Goal: Entertainment & Leisure: Consume media (video, audio)

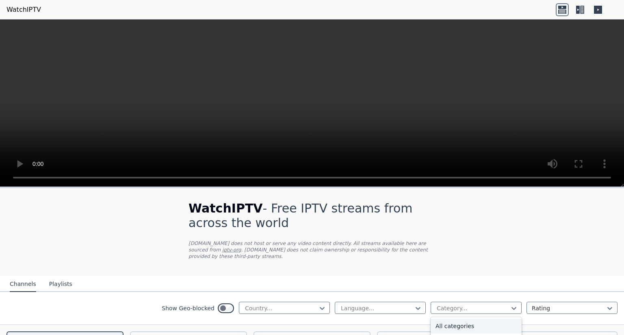
click at [442, 304] on div at bounding box center [473, 308] width 74 height 8
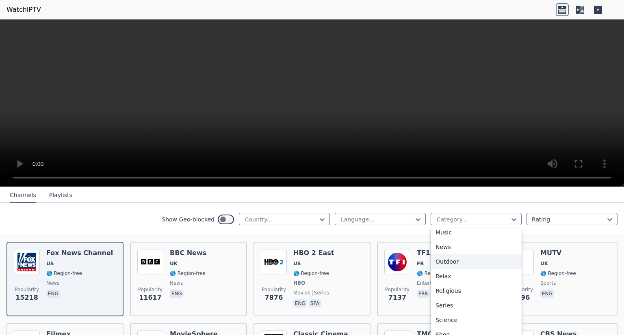
scroll to position [276, 0]
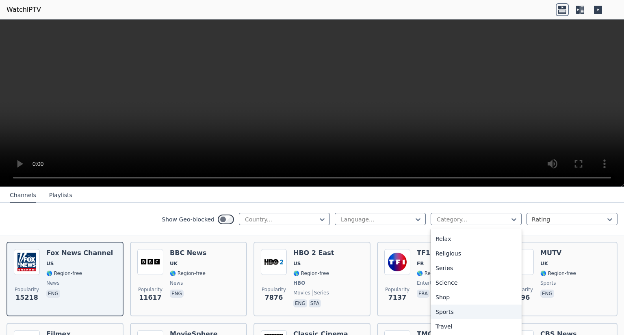
click at [443, 311] on div "Sports" at bounding box center [475, 312] width 91 height 15
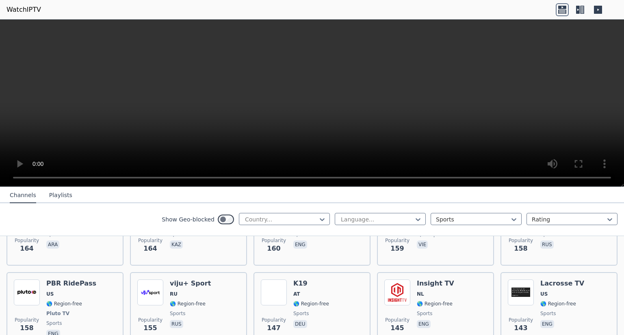
scroll to position [1290, 0]
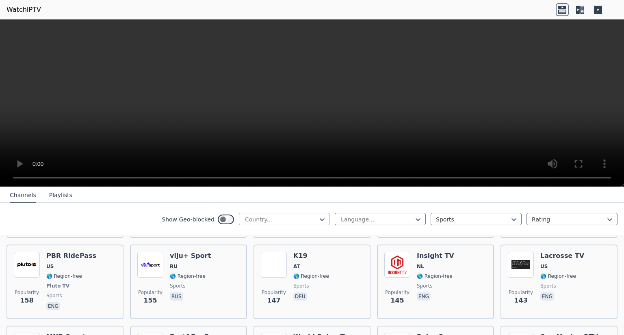
click at [283, 217] on div at bounding box center [281, 220] width 74 height 8
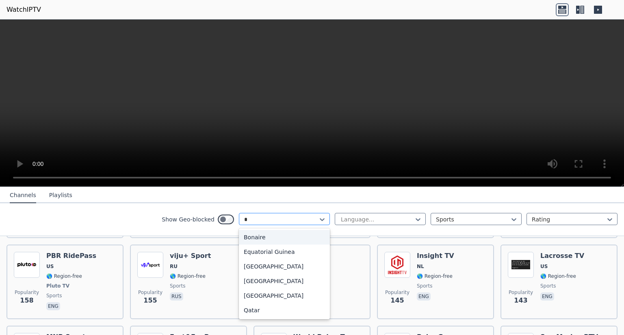
type input "**"
click at [289, 235] on div "Qatar" at bounding box center [284, 237] width 91 height 15
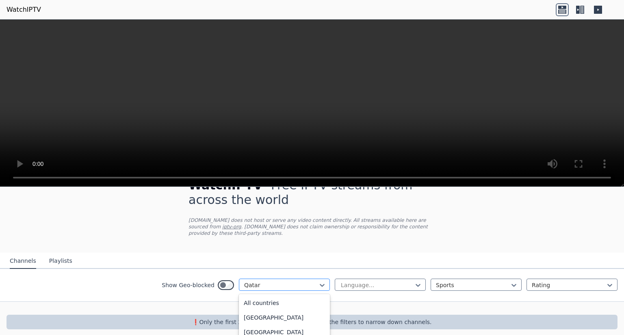
scroll to position [2114, 0]
drag, startPoint x: 304, startPoint y: 280, endPoint x: 276, endPoint y: 278, distance: 27.7
click at [276, 281] on div at bounding box center [281, 285] width 74 height 8
click at [311, 281] on div at bounding box center [281, 285] width 74 height 8
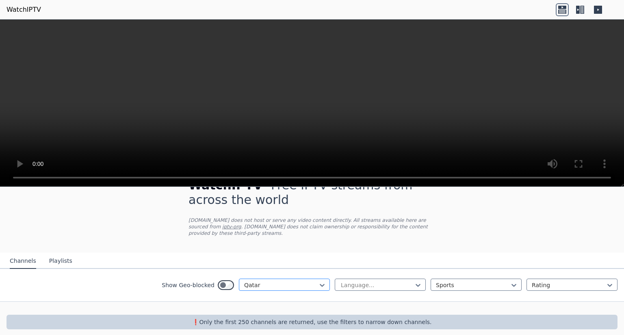
click at [311, 281] on div at bounding box center [281, 285] width 74 height 8
click at [299, 298] on div "All countries" at bounding box center [284, 303] width 91 height 15
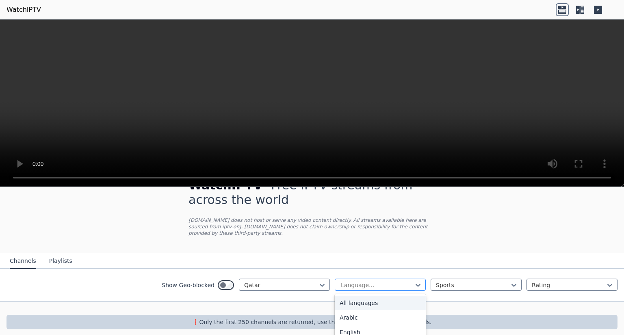
click at [353, 281] on div at bounding box center [377, 285] width 74 height 8
click at [354, 311] on div "Arabic" at bounding box center [379, 318] width 91 height 15
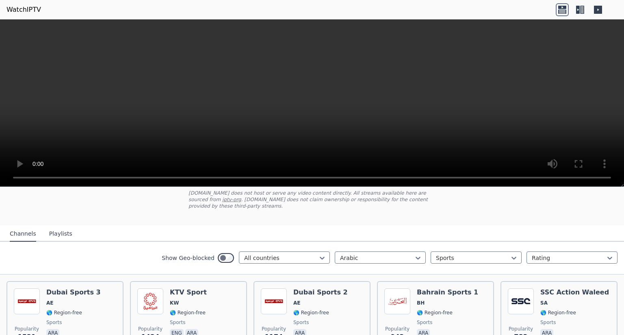
scroll to position [50, 0]
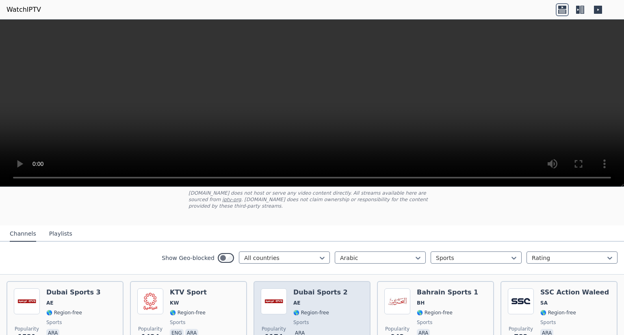
click at [312, 290] on div "Dubai Sports 2 AE 🌎 Region-free sports ara" at bounding box center [320, 318] width 54 height 58
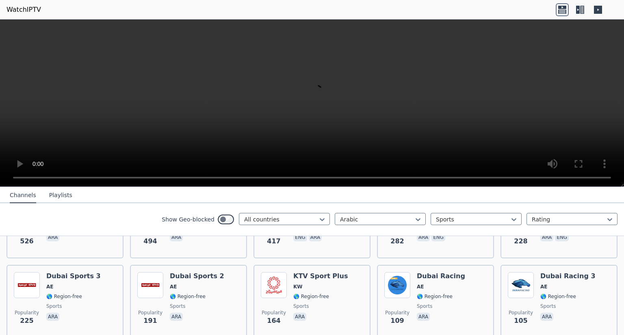
scroll to position [255, 0]
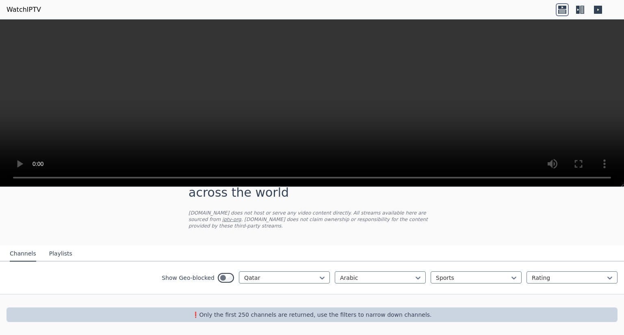
scroll to position [23, 0]
